Goal: Task Accomplishment & Management: Use online tool/utility

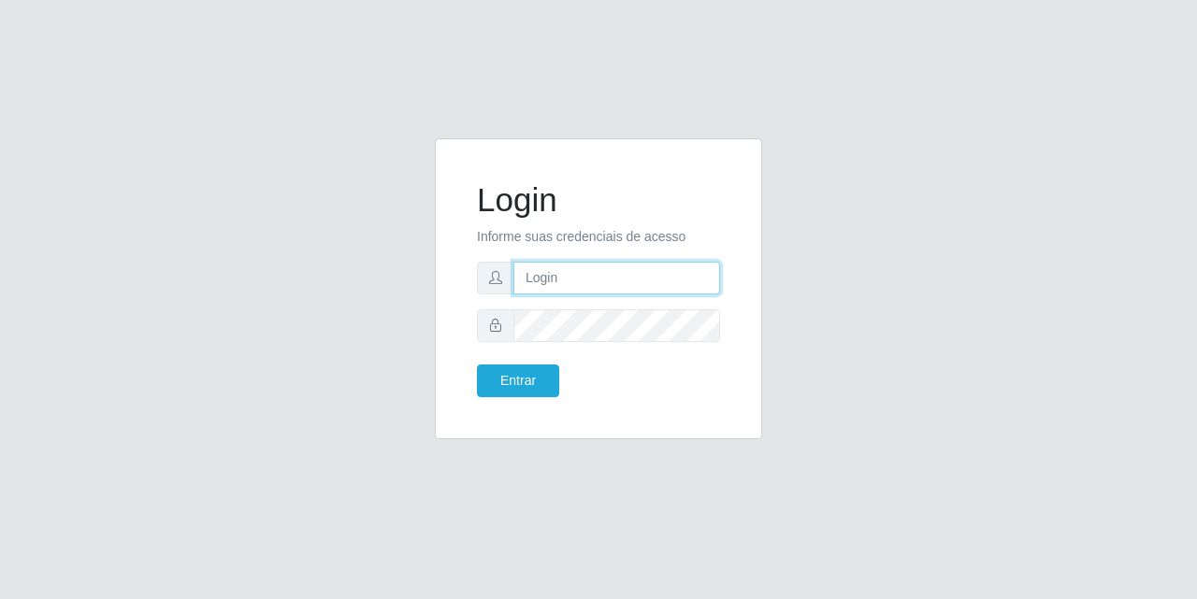
click at [542, 278] on input "text" at bounding box center [616, 278] width 207 height 33
type input "[EMAIL_ADDRESS][DOMAIN_NAME]"
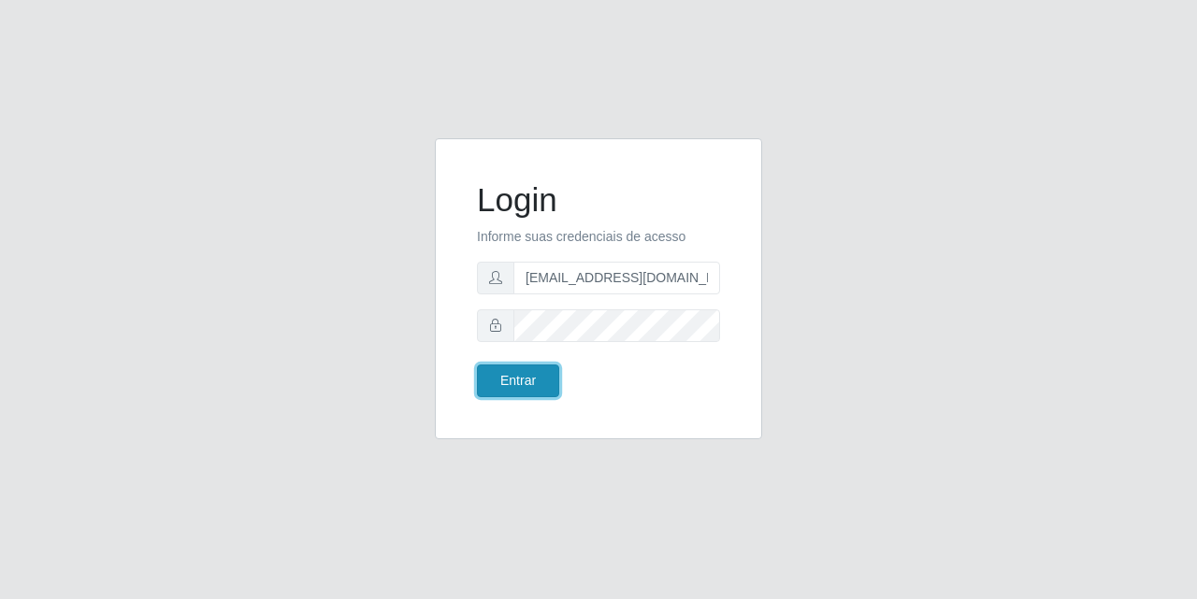
click at [511, 381] on button "Entrar" at bounding box center [518, 381] width 82 height 33
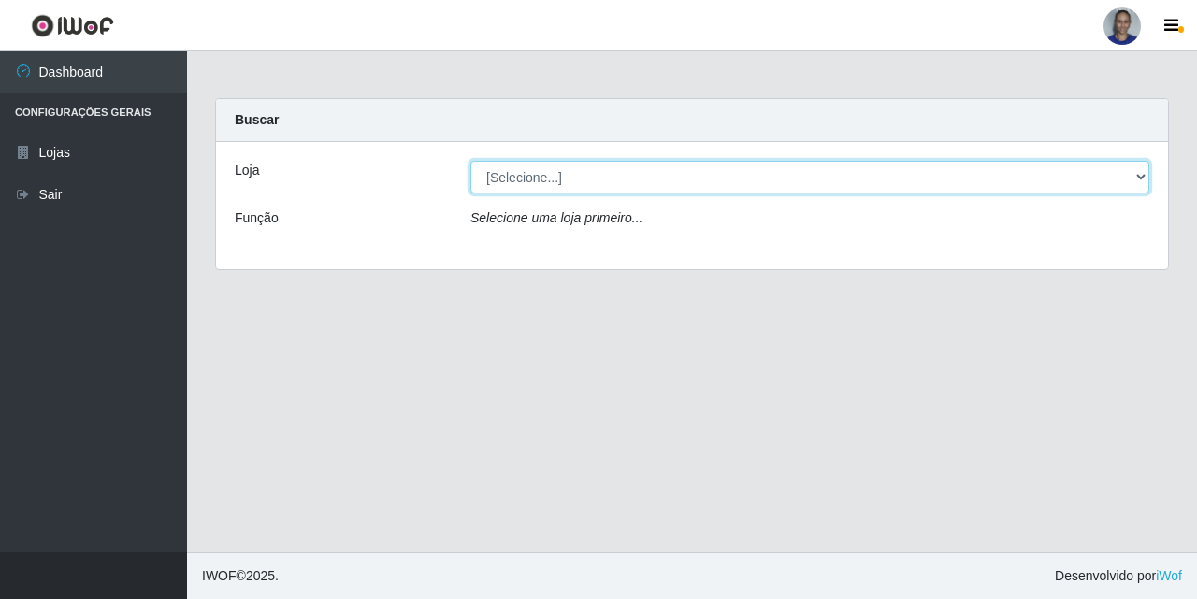
click at [1120, 180] on select "[Selecione...] Supermercado [GEOGRAPHIC_DATA]" at bounding box center [809, 177] width 679 height 33
select select "165"
click at [470, 161] on select "[Selecione...] Supermercado [GEOGRAPHIC_DATA]" at bounding box center [809, 177] width 679 height 33
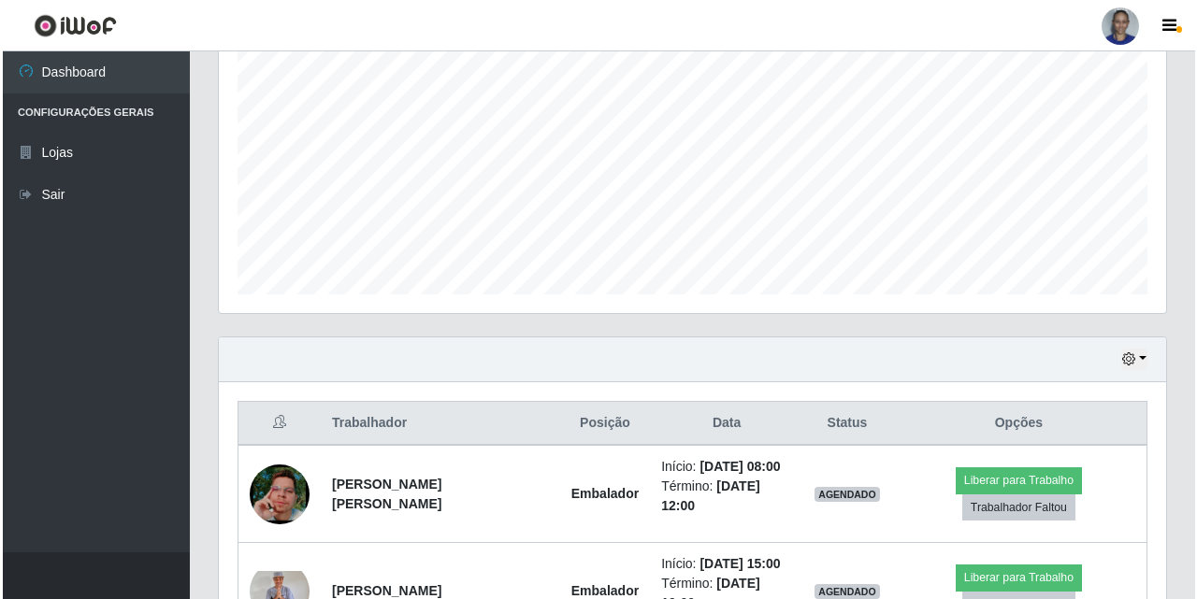
scroll to position [467, 0]
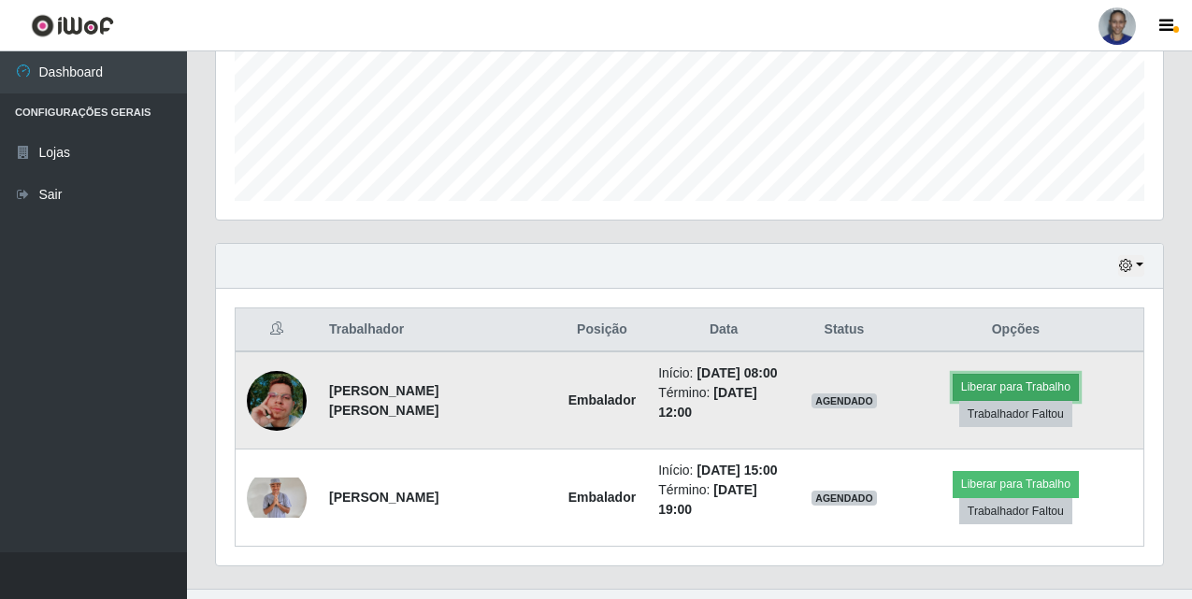
click at [1012, 380] on button "Liberar para Trabalho" at bounding box center [1016, 387] width 126 height 26
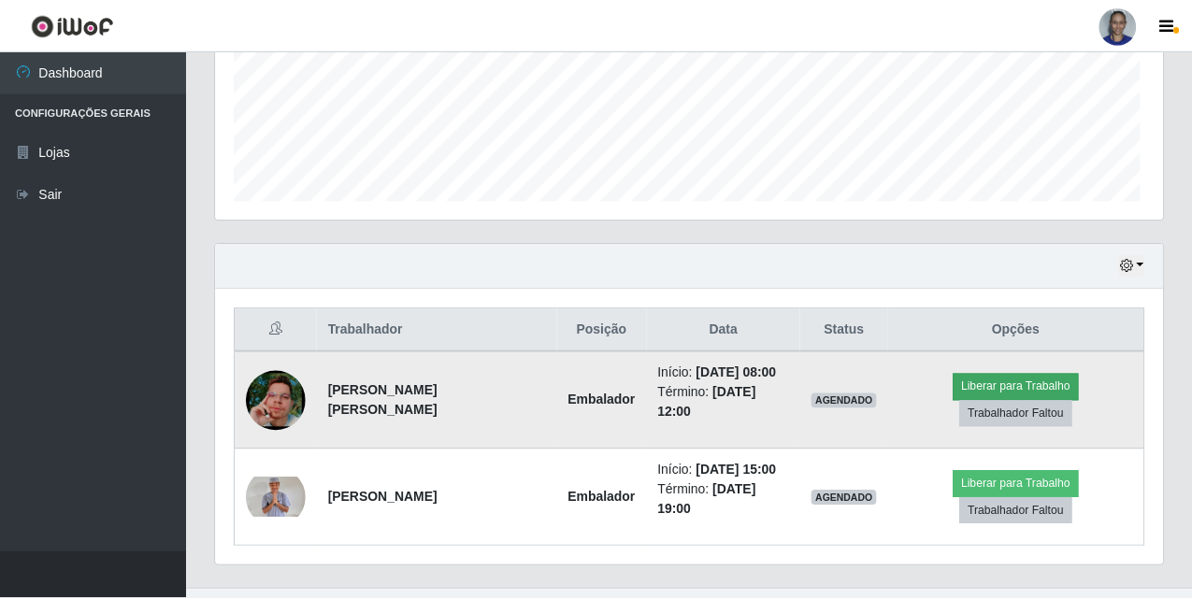
scroll to position [388, 938]
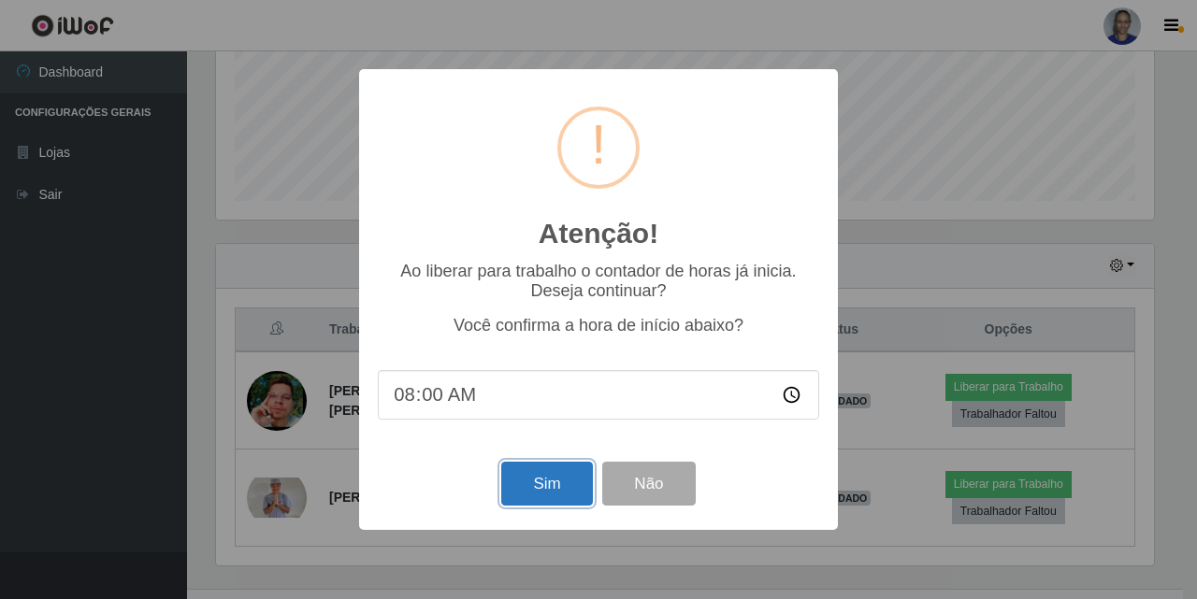
click at [567, 487] on button "Sim" at bounding box center [546, 484] width 91 height 44
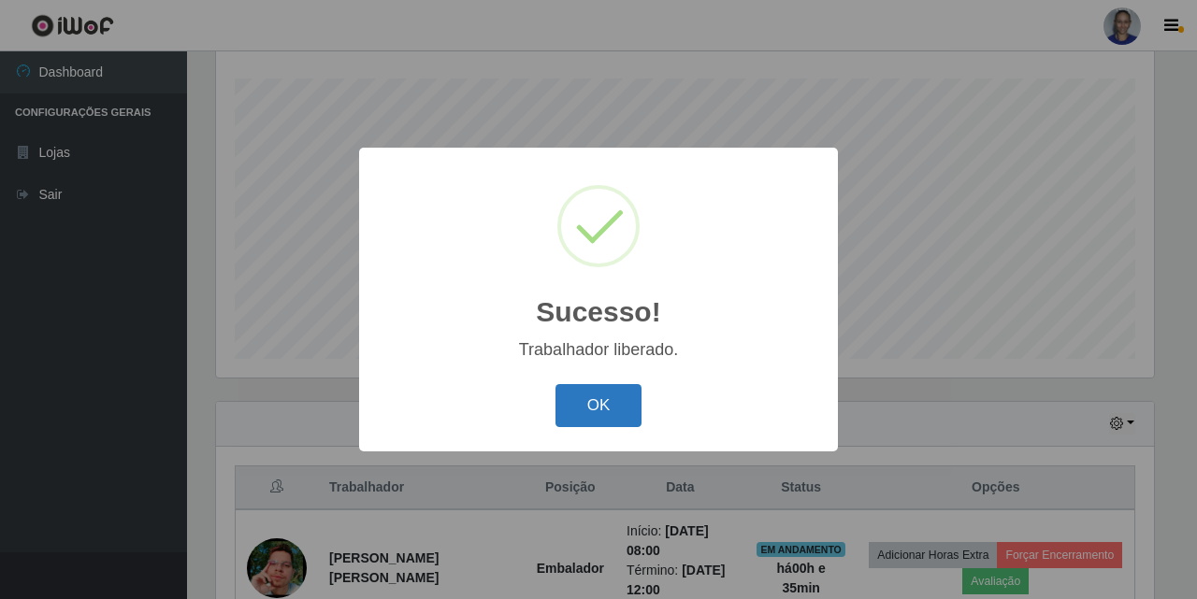
click at [599, 409] on button "OK" at bounding box center [598, 406] width 87 height 44
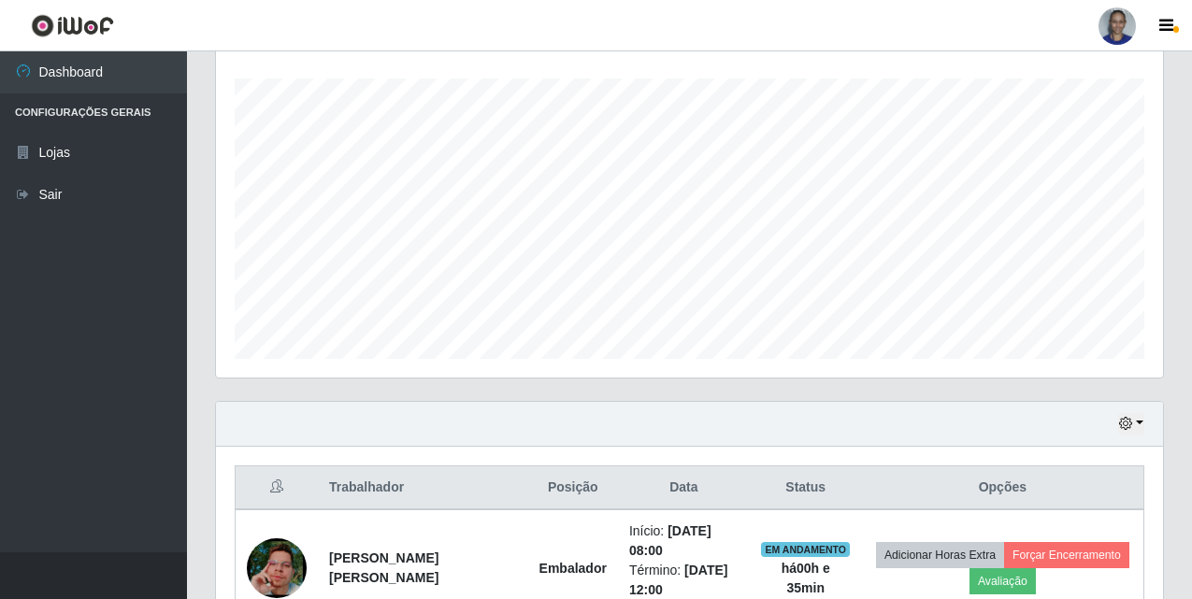
scroll to position [496, 0]
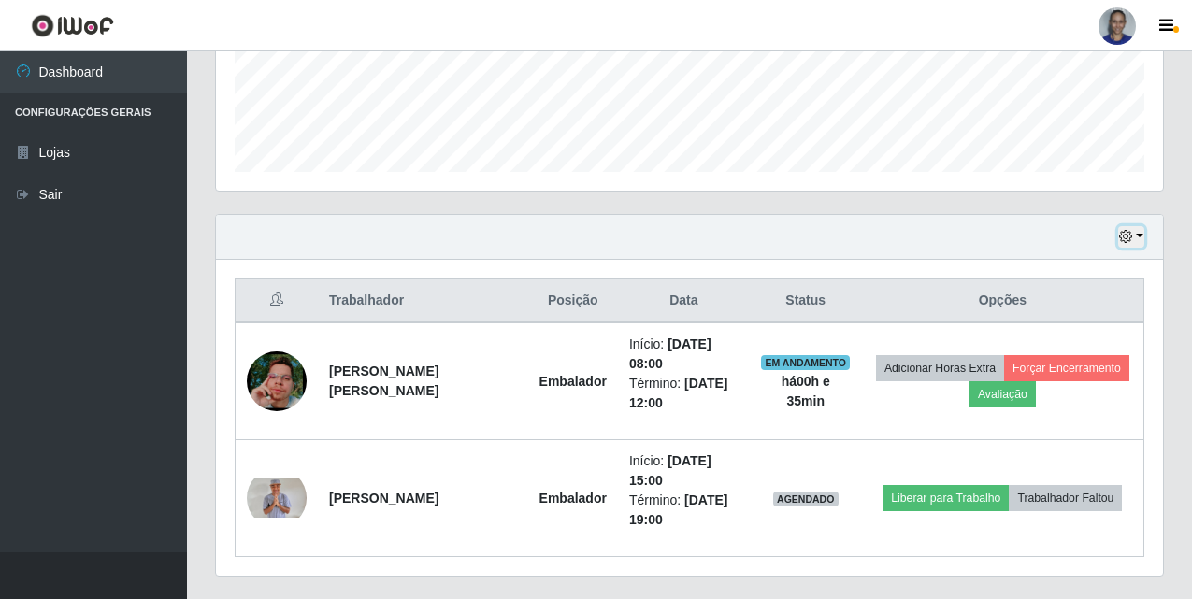
click at [1142, 238] on button "button" at bounding box center [1131, 237] width 26 height 22
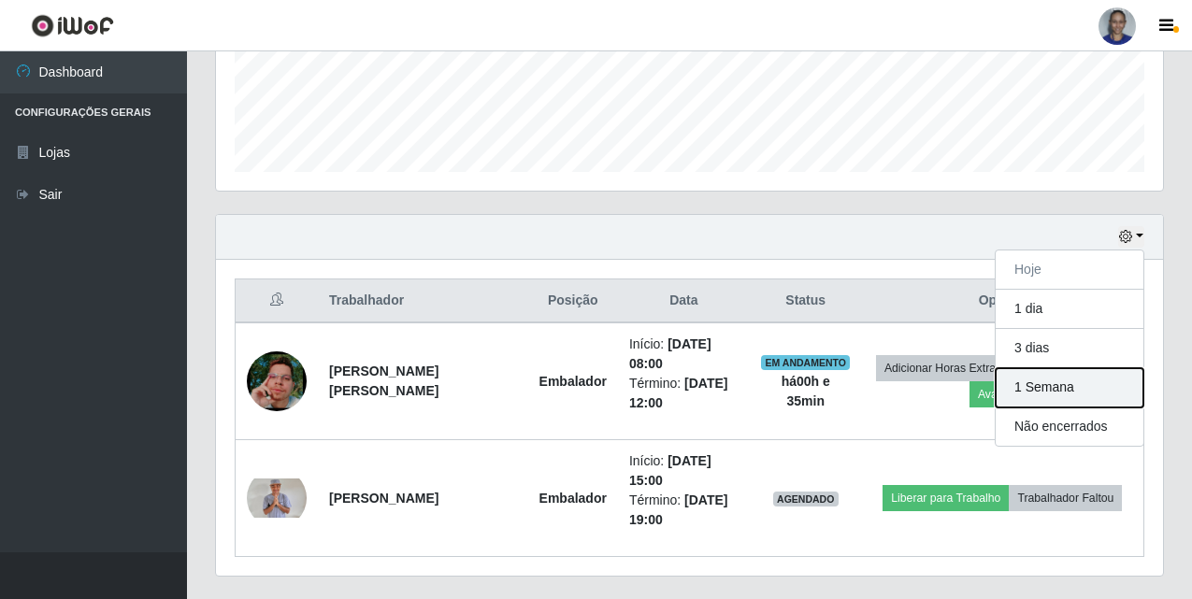
click at [1109, 382] on button "1 Semana" at bounding box center [1070, 387] width 148 height 39
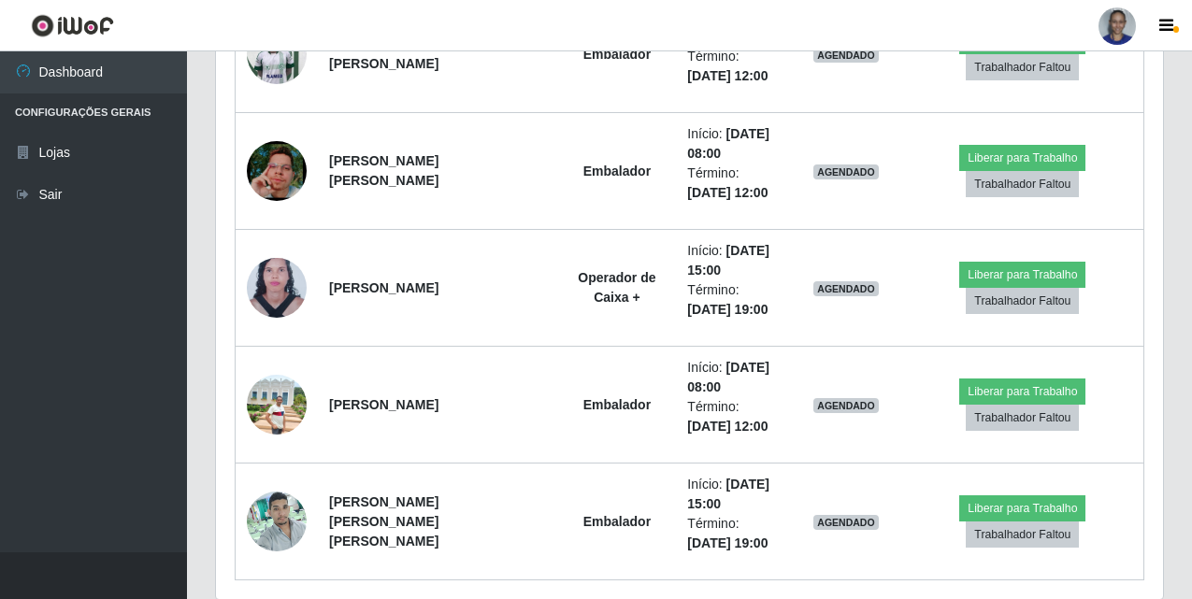
scroll to position [2530, 0]
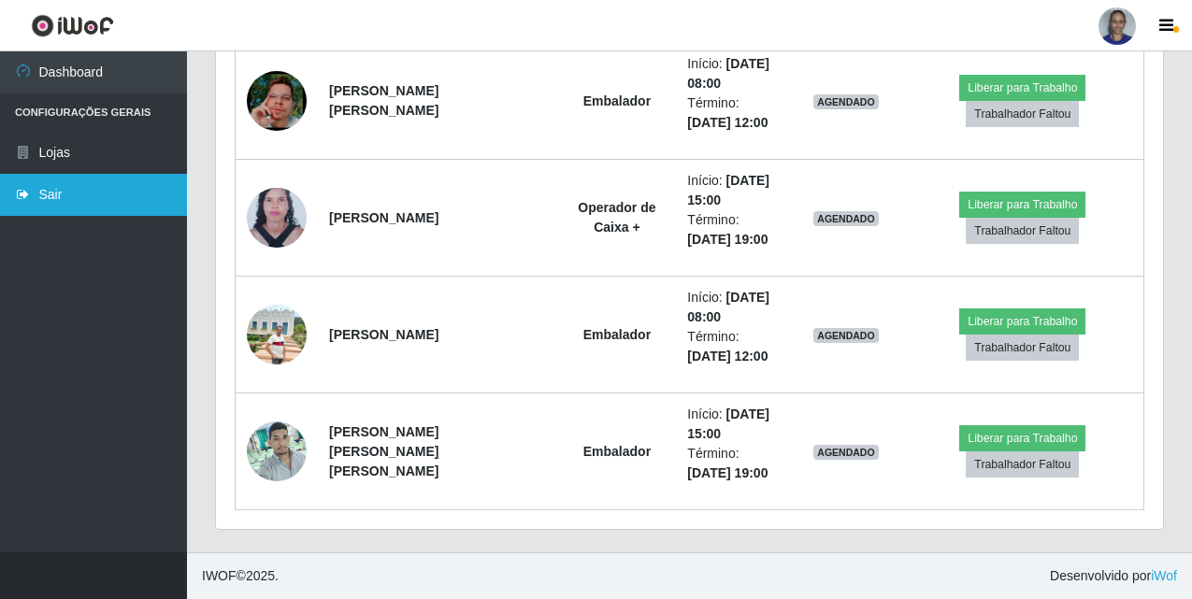
click at [27, 195] on icon at bounding box center [23, 194] width 17 height 13
